Goal: Information Seeking & Learning: Learn about a topic

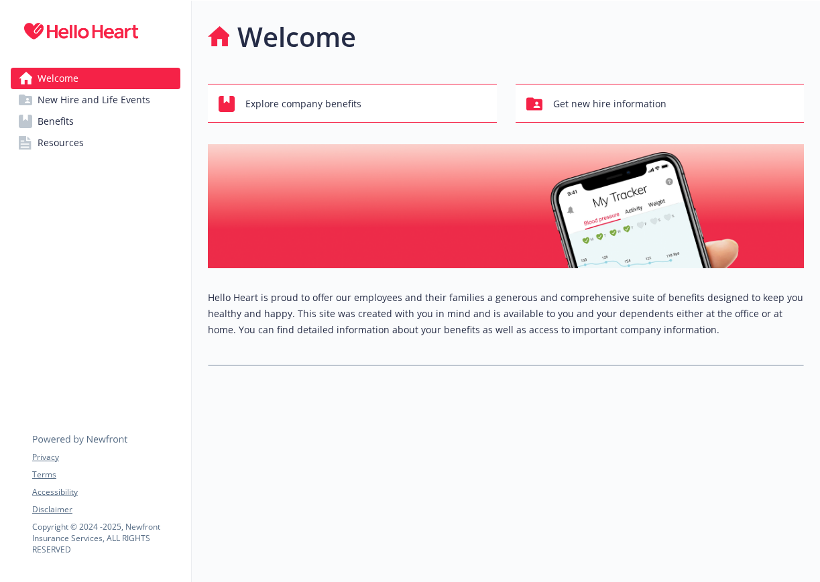
scroll to position [1, 0]
click at [68, 95] on span "New Hire and Life Events" at bounding box center [94, 99] width 113 height 21
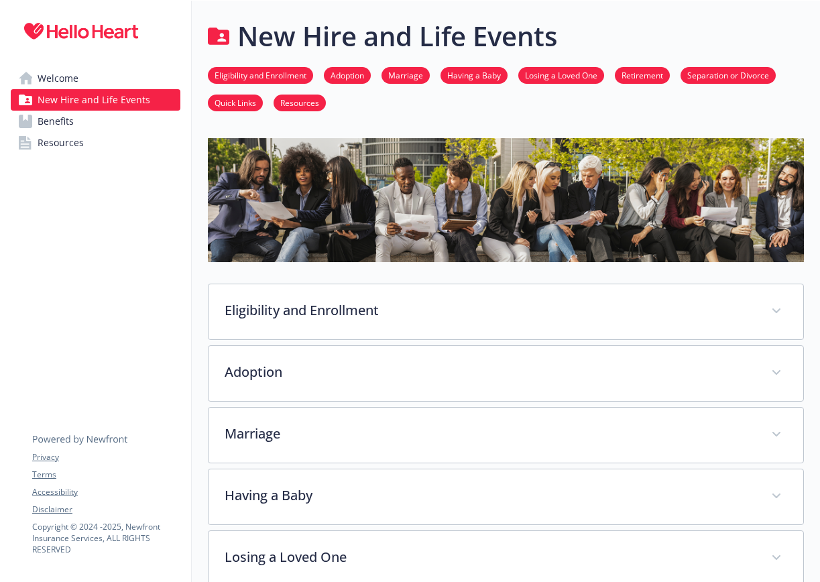
click at [115, 122] on link "Benefits" at bounding box center [96, 121] width 170 height 21
